Goal: Task Accomplishment & Management: Complete application form

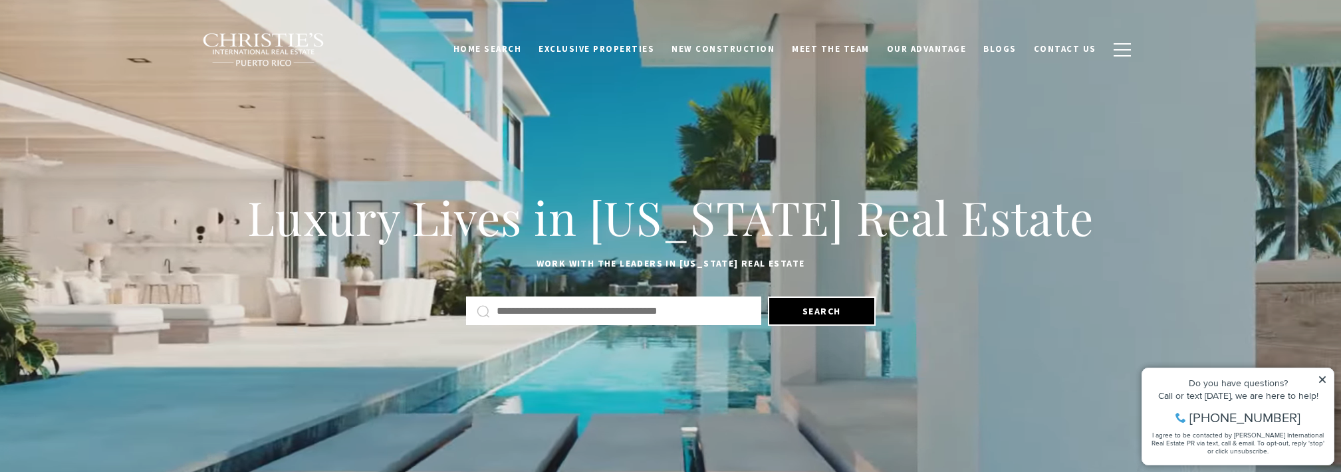
click at [396, 281] on div "Luxury Lives in [US_STATE] Real Estate Work with the leaders in [US_STATE] Real…" at bounding box center [670, 256] width 931 height 146
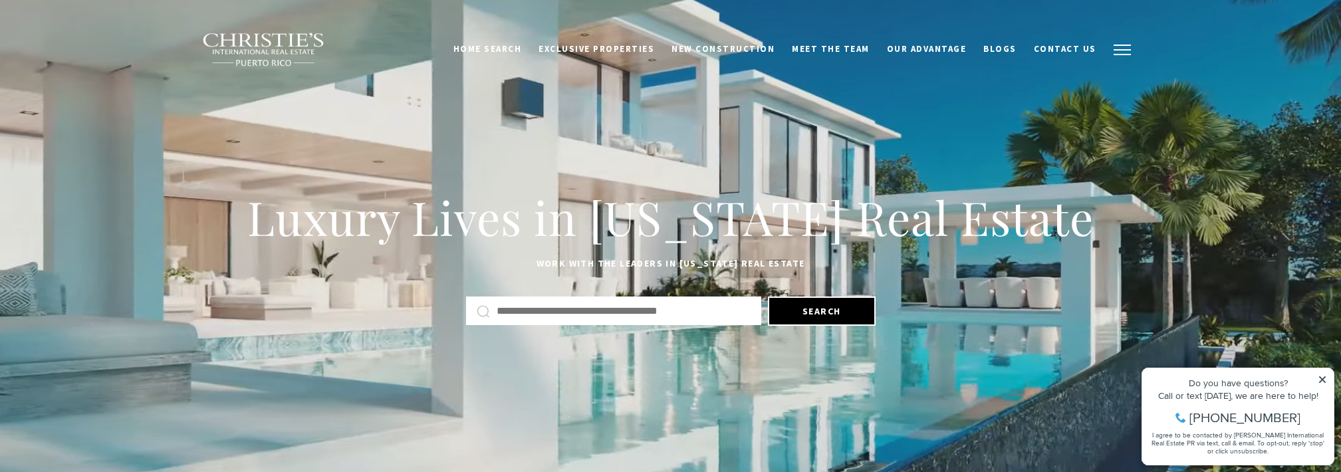
click at [1124, 51] on span "button" at bounding box center [1122, 49] width 17 height 1
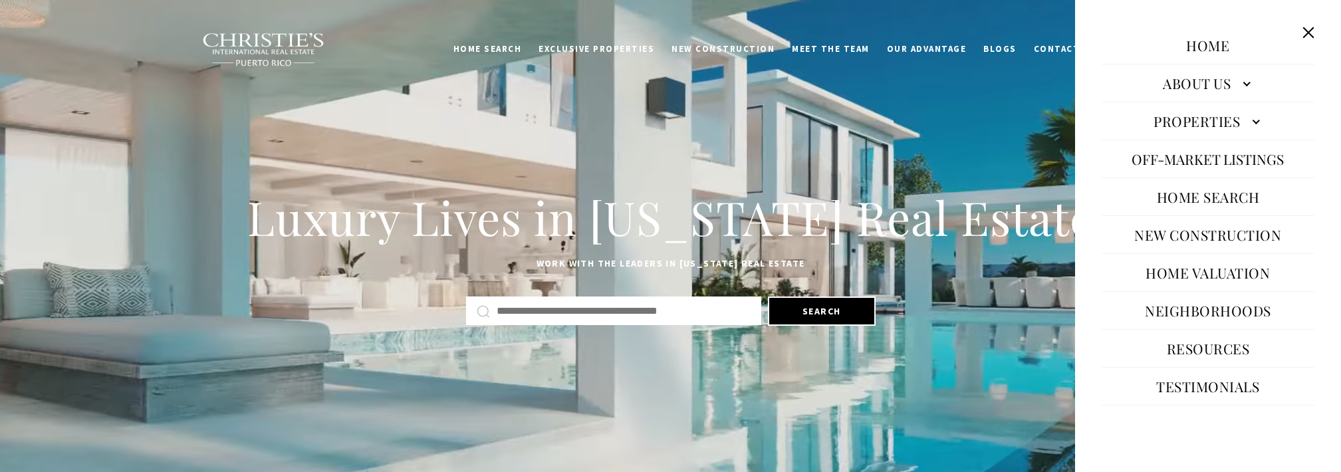
click at [1210, 271] on link "Home Valuation" at bounding box center [1209, 273] width 138 height 32
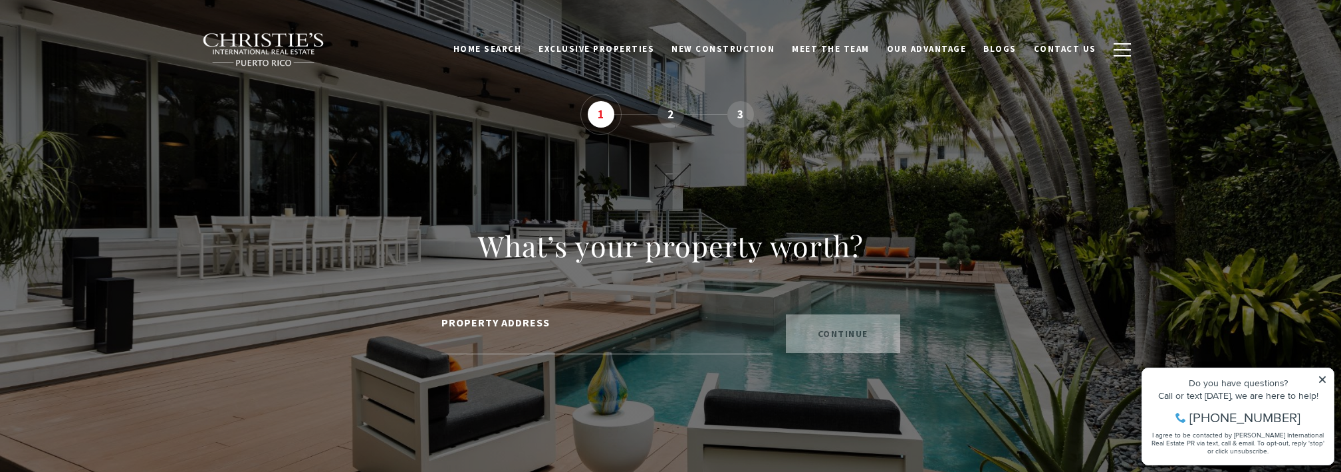
click at [407, 230] on h2 "What’s your property worth?" at bounding box center [671, 245] width 864 height 37
